Goal: Task Accomplishment & Management: Use online tool/utility

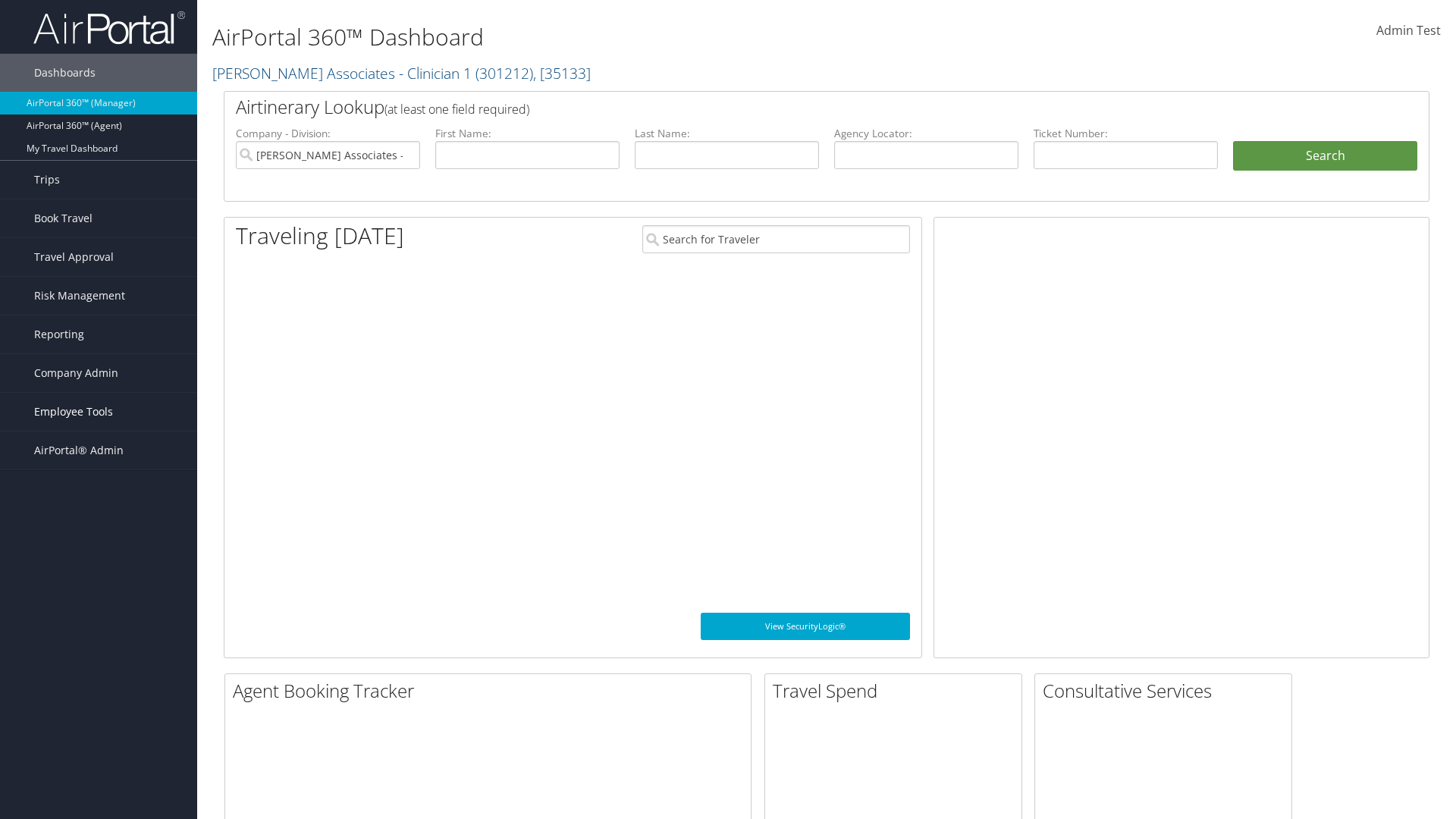
click at [99, 412] on span "Employee Tools" at bounding box center [73, 411] width 79 height 38
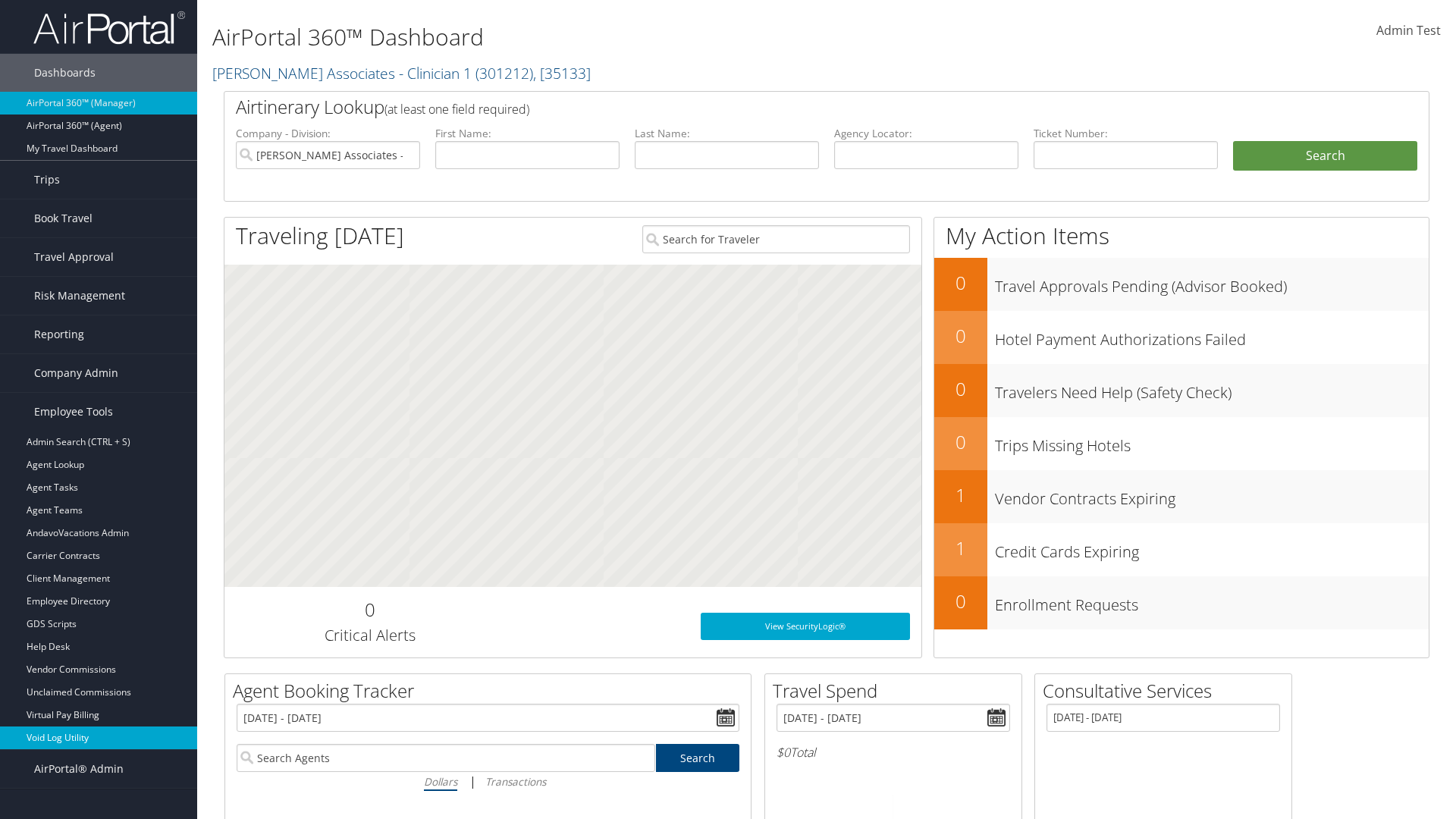
click at [99, 738] on link "Void Log Utility" at bounding box center [99, 738] width 198 height 23
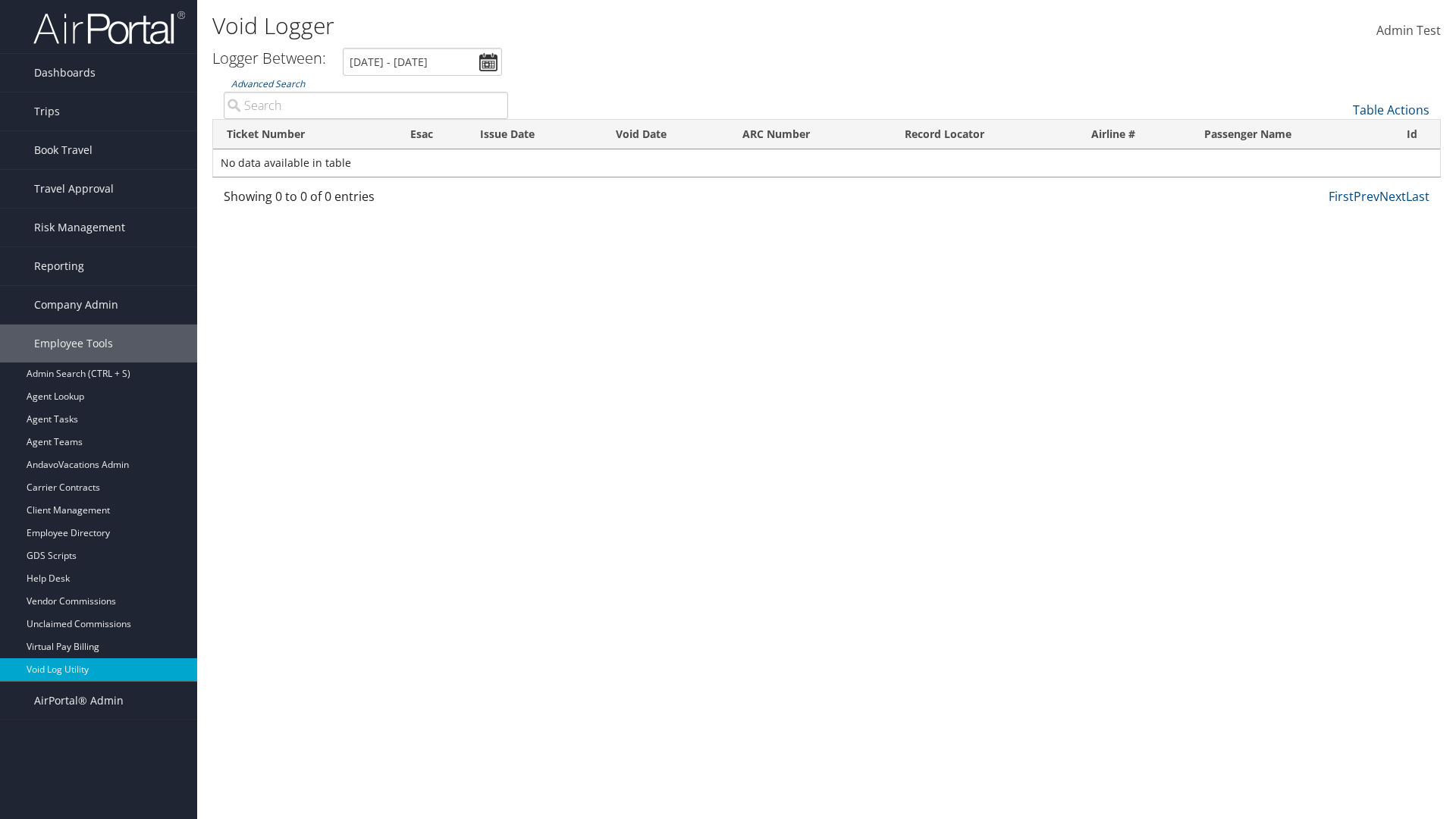
type input "7855107564"
